Goal: Find specific page/section: Find specific page/section

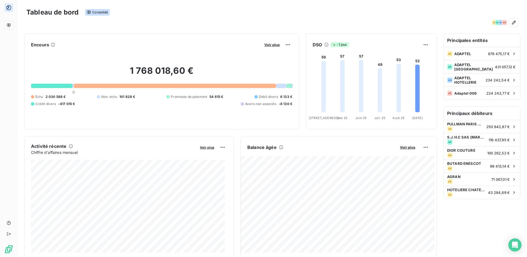
click at [10, 8] on icon at bounding box center [8, 7] width 5 height 5
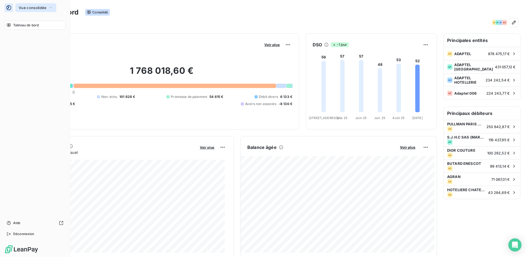
click at [23, 8] on span "Vue consolidée" at bounding box center [33, 7] width 28 height 4
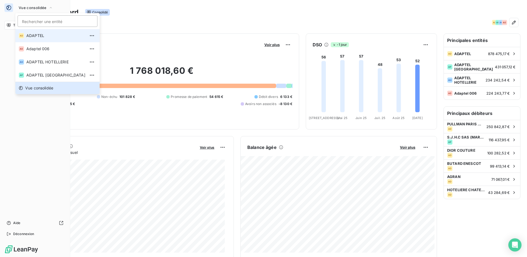
click at [35, 37] on span "ADAPTEL" at bounding box center [55, 35] width 59 height 5
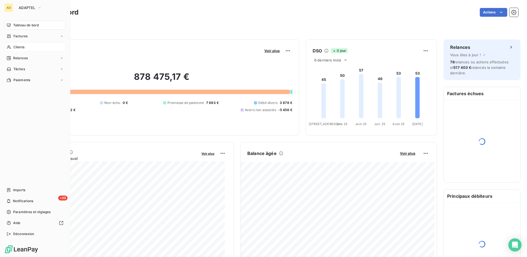
click at [24, 47] on div "Clients" at bounding box center [34, 47] width 61 height 9
click at [22, 37] on span "Factures" at bounding box center [20, 36] width 14 height 5
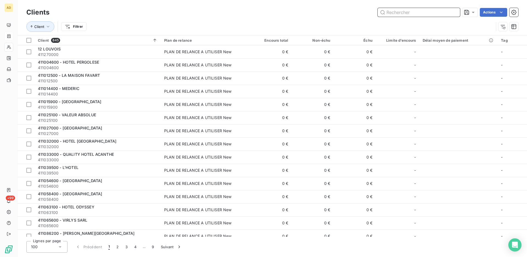
click at [427, 12] on input "text" at bounding box center [419, 12] width 82 height 9
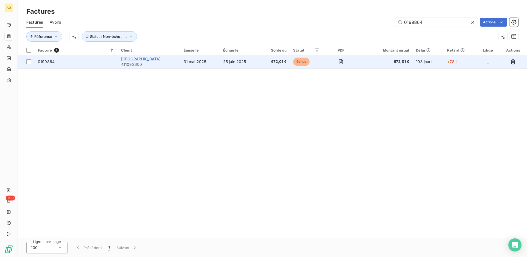
type input "0199864"
click at [158, 60] on span "[GEOGRAPHIC_DATA]" at bounding box center [141, 59] width 40 height 5
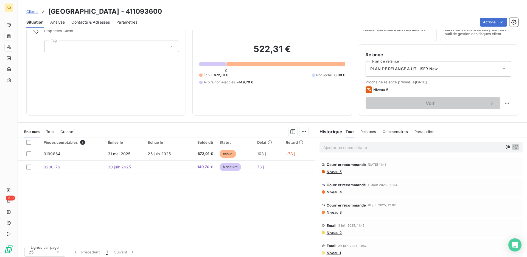
scroll to position [30, 0]
